Goal: Communication & Community: Connect with others

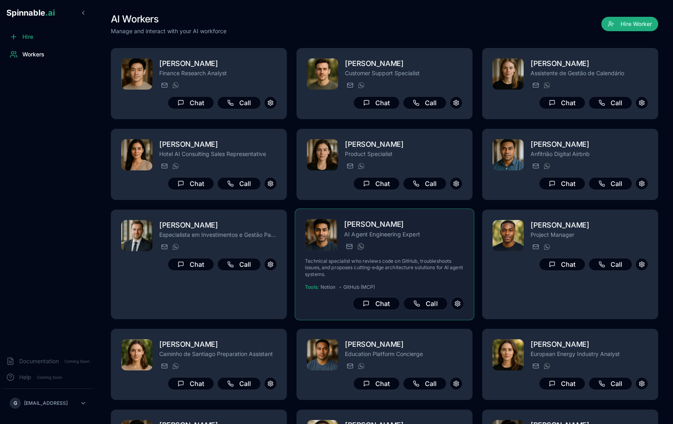
click at [448, 227] on h2 "[PERSON_NAME]" at bounding box center [404, 225] width 120 height 12
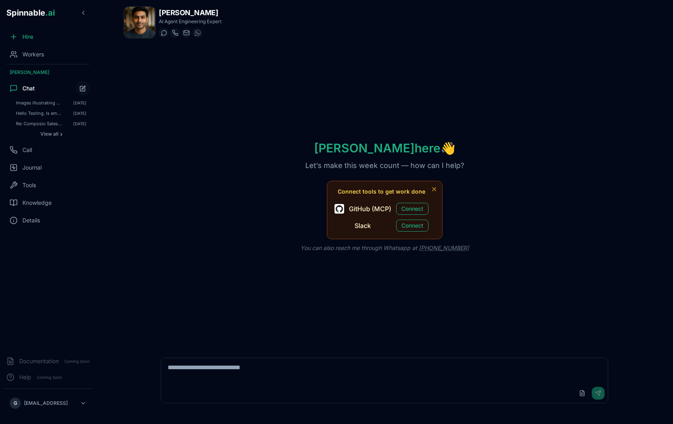
click at [281, 373] on textarea at bounding box center [384, 371] width 447 height 26
click at [43, 183] on div "Tools" at bounding box center [48, 185] width 90 height 16
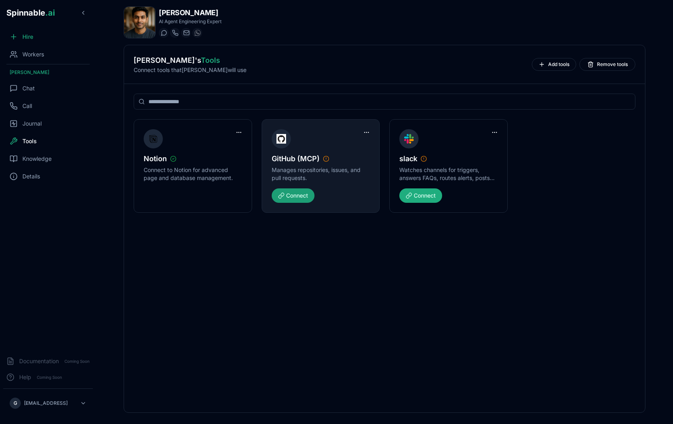
click at [303, 198] on button "Connect" at bounding box center [293, 195] width 43 height 14
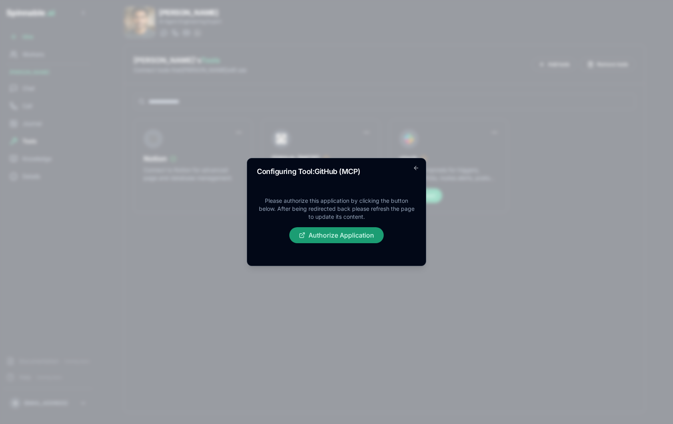
click at [345, 234] on button "Authorize Application" at bounding box center [336, 235] width 94 height 16
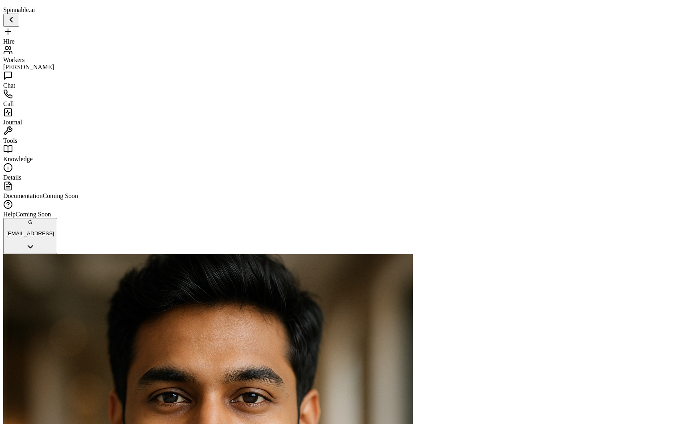
click at [15, 86] on span "Chat" at bounding box center [9, 85] width 12 height 7
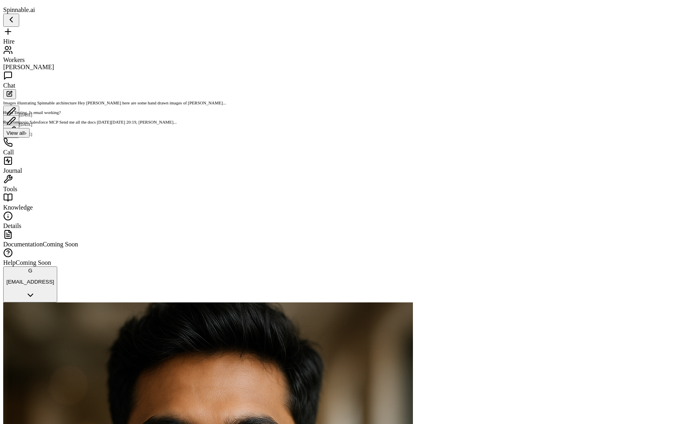
type textarea "**********"
click at [46, 112] on span "Hello Testing. Is email working?" at bounding box center [32, 112] width 58 height 5
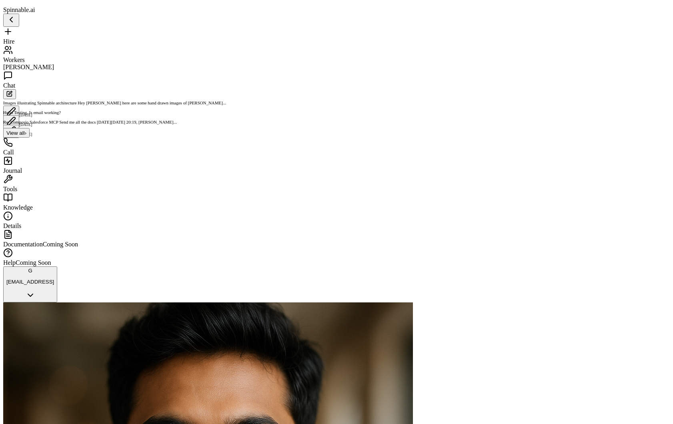
click at [25, 133] on span "View all" at bounding box center [15, 133] width 18 height 6
click at [77, 302] on div "G gil@spinnable.ai" at bounding box center [336, 284] width 667 height 36
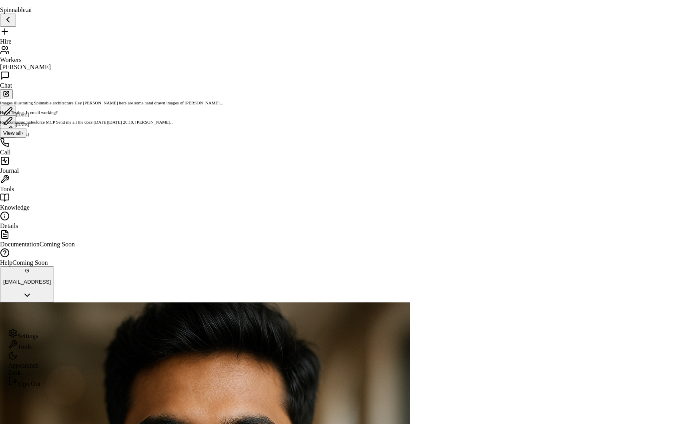
click at [38, 365] on span "Appearance" at bounding box center [23, 365] width 30 height 7
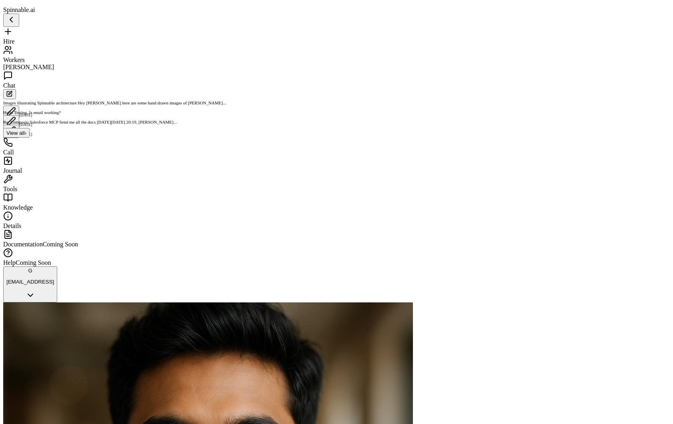
click at [67, 202] on div "Knowledge" at bounding box center [336, 202] width 667 height 18
